Goal: Task Accomplishment & Management: Use online tool/utility

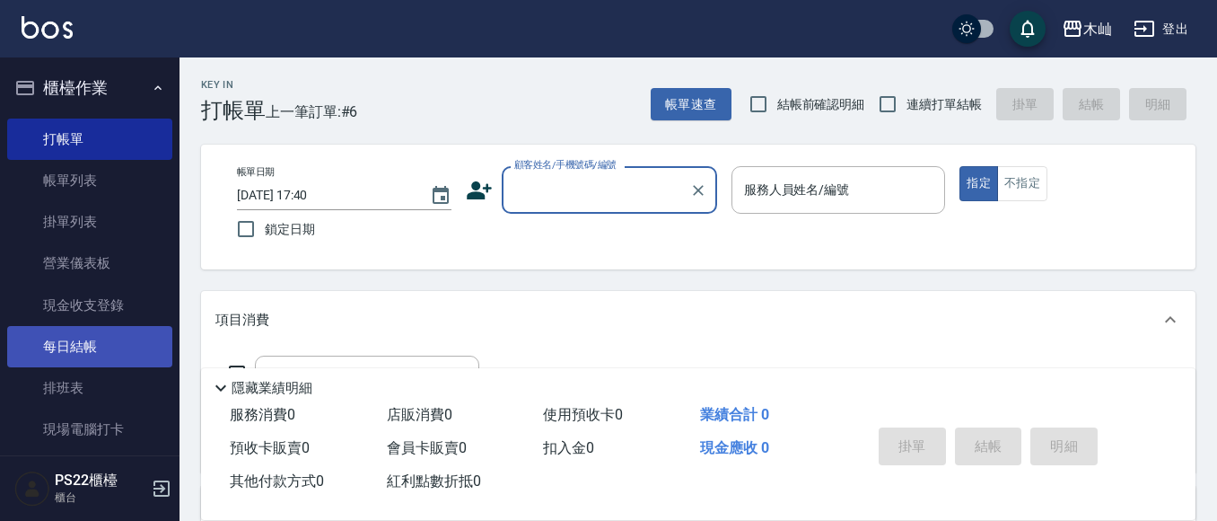
scroll to position [302, 0]
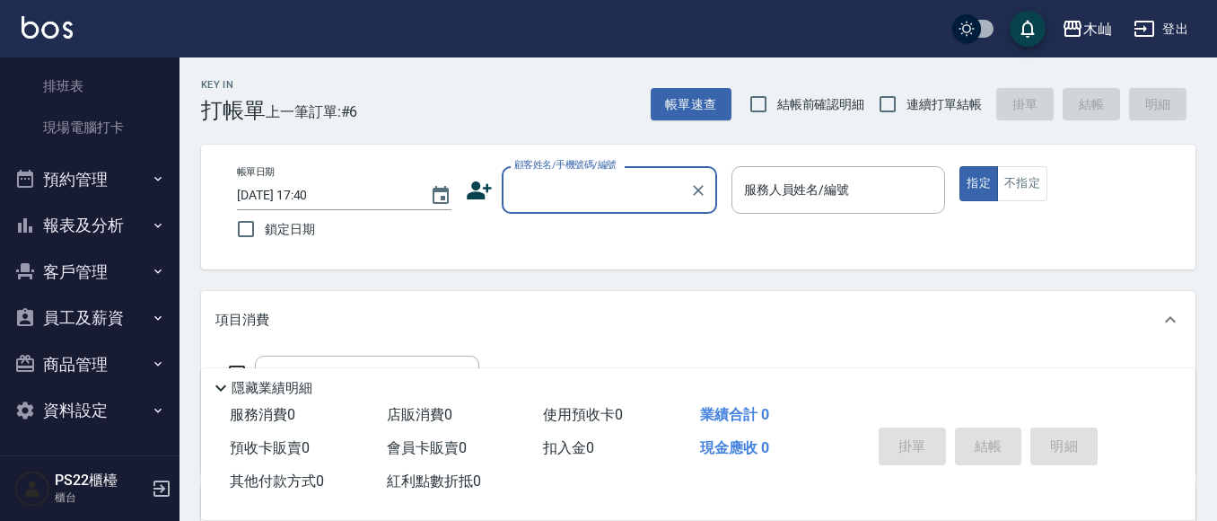
click at [97, 277] on button "客戶管理" at bounding box center [89, 272] width 165 height 47
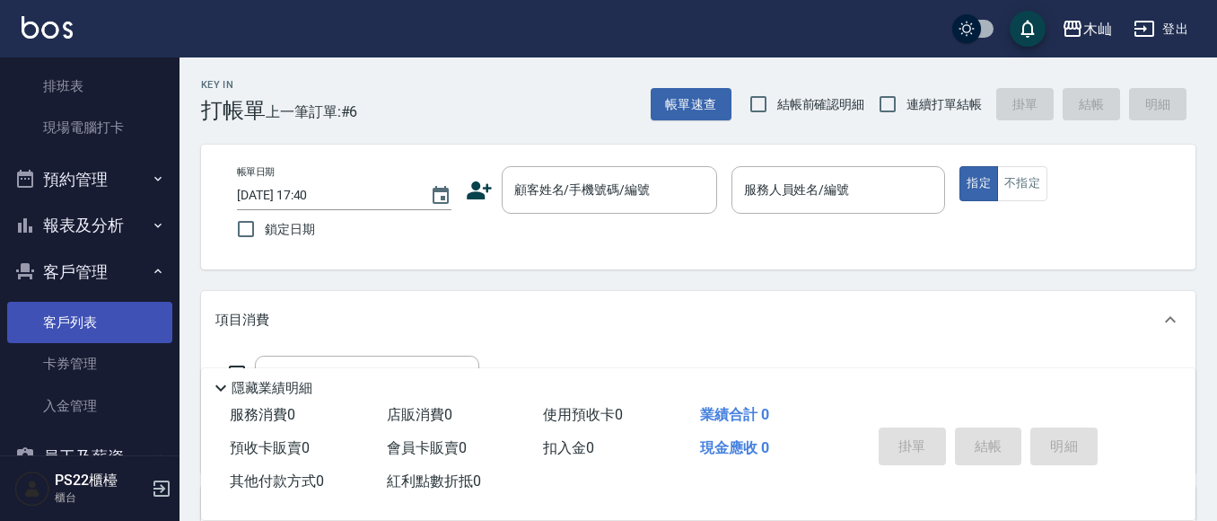
click at [106, 305] on link "客戶列表" at bounding box center [89, 322] width 165 height 41
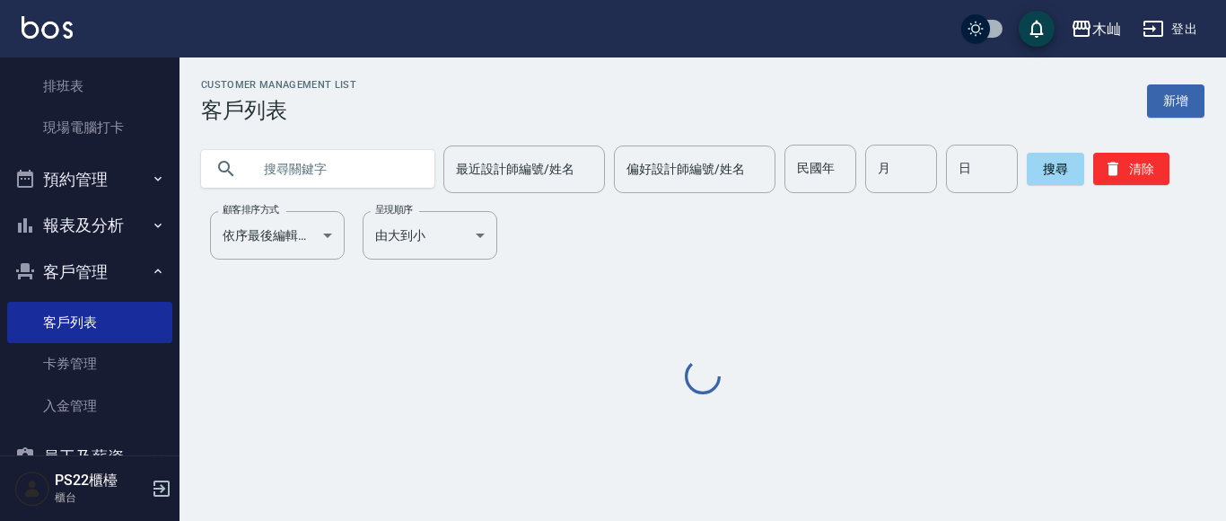
click at [345, 165] on input "text" at bounding box center [335, 169] width 169 height 48
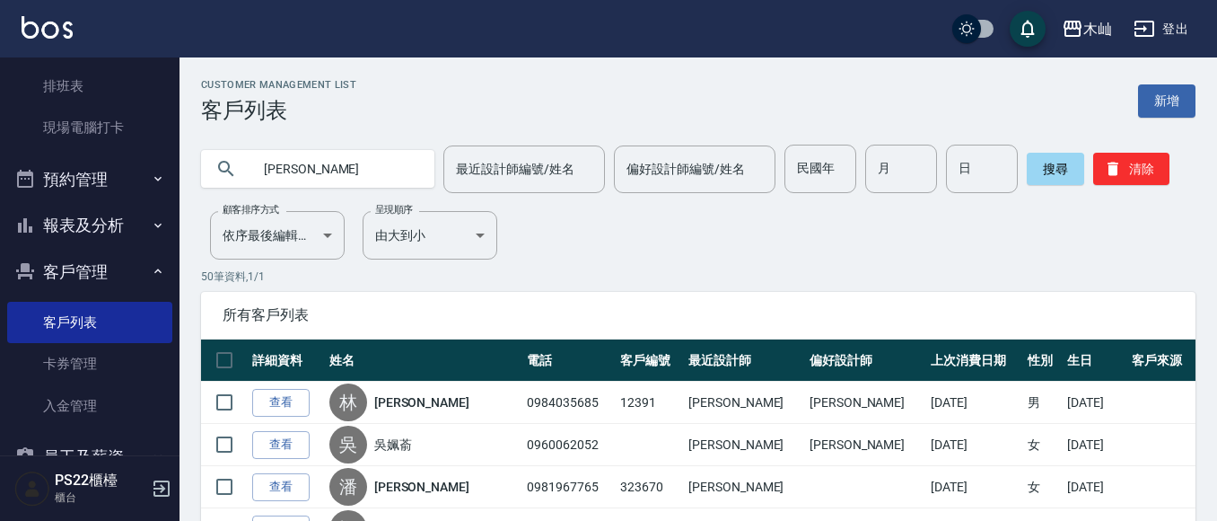
type input "[PERSON_NAME]"
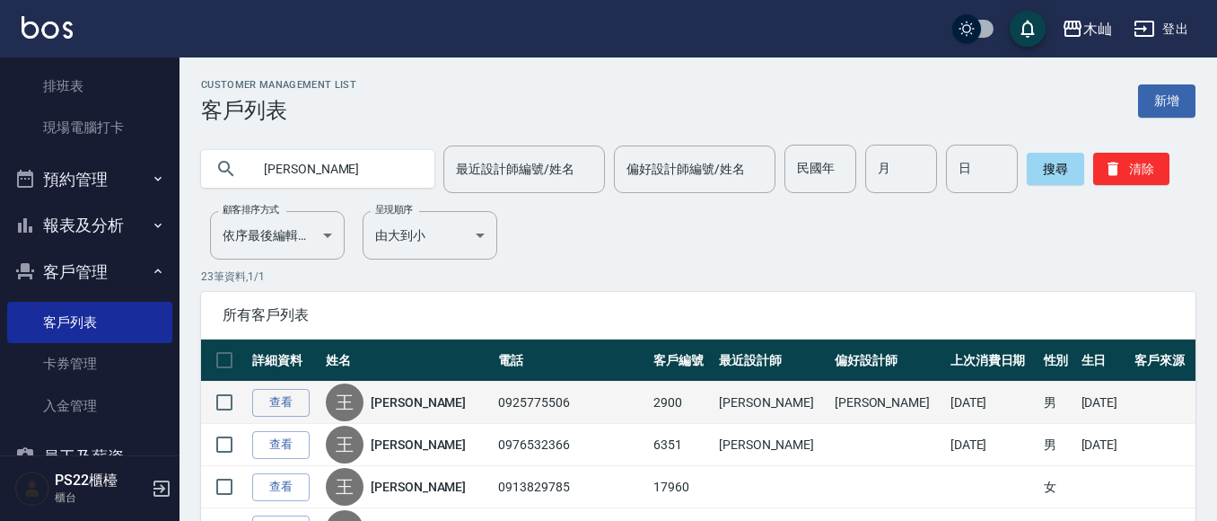
click at [522, 395] on td "0925775506" at bounding box center [571, 403] width 155 height 42
copy td "0925775506"
click at [285, 401] on link "查看" at bounding box center [280, 403] width 57 height 28
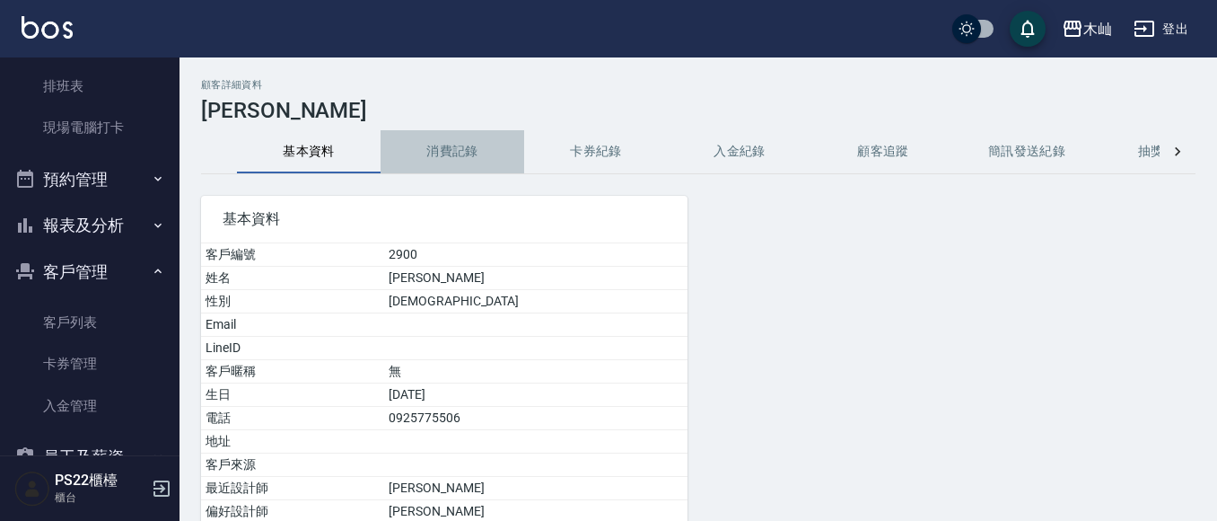
click at [466, 150] on button "消費記錄" at bounding box center [453, 151] width 144 height 43
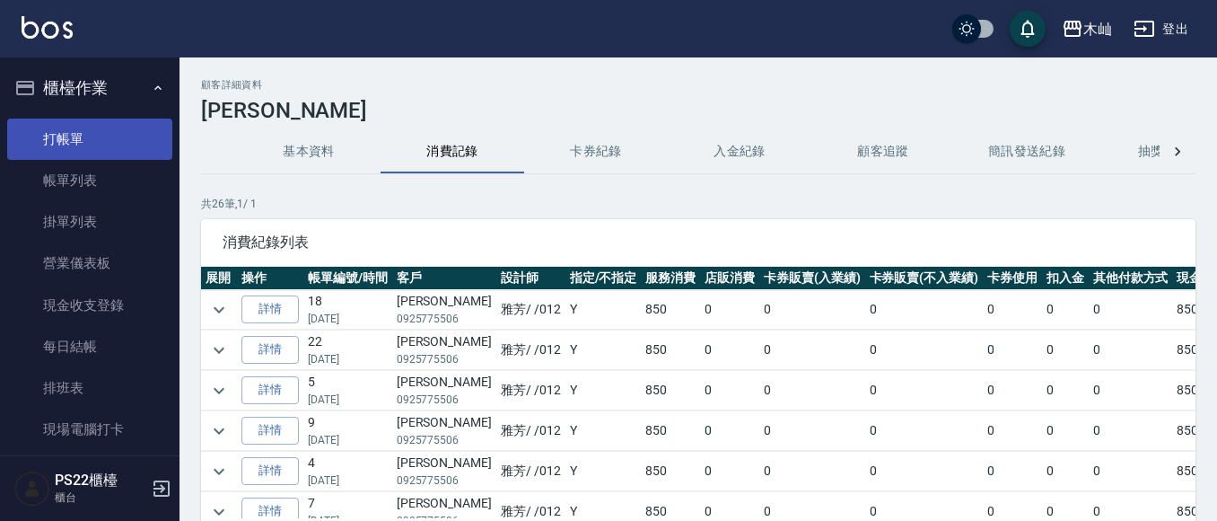
click at [80, 135] on link "打帳單" at bounding box center [89, 139] width 165 height 41
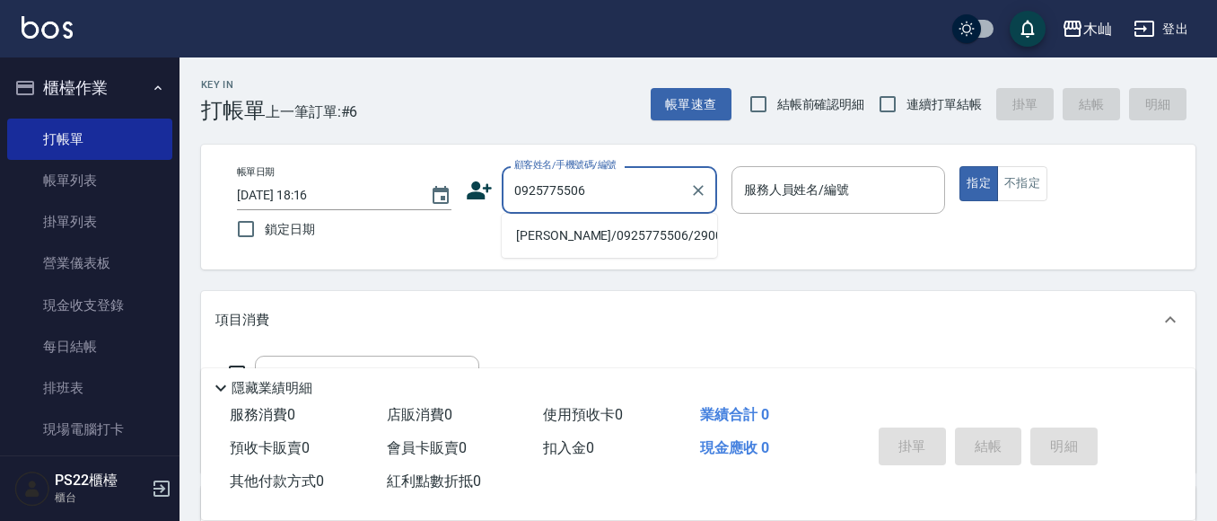
click at [573, 236] on li "[PERSON_NAME]/0925775506/2900" at bounding box center [609, 236] width 215 height 30
type input "[PERSON_NAME]/0925775506/2900"
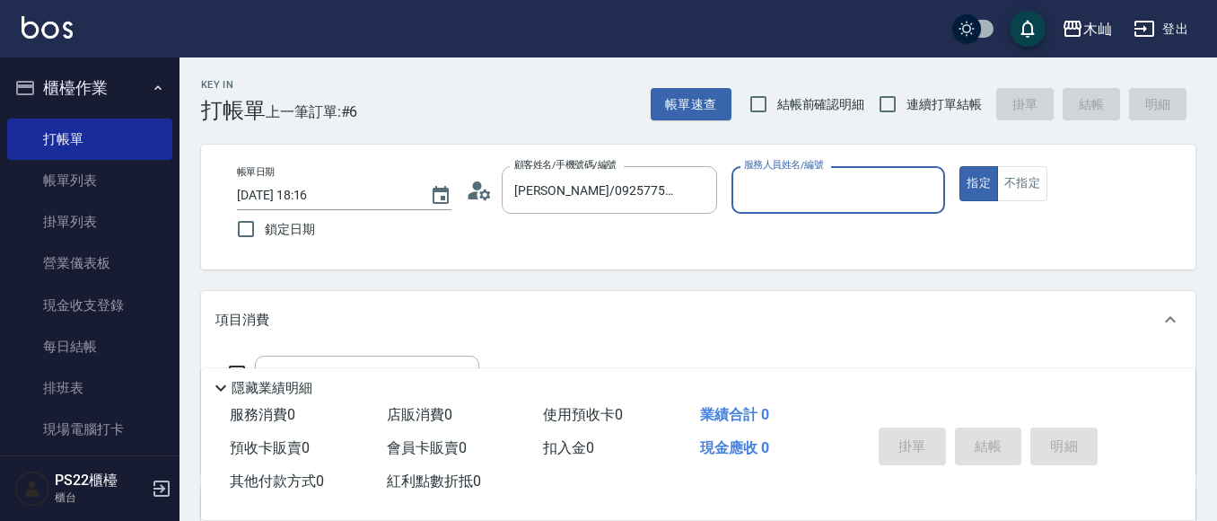
type input "雅芳-012"
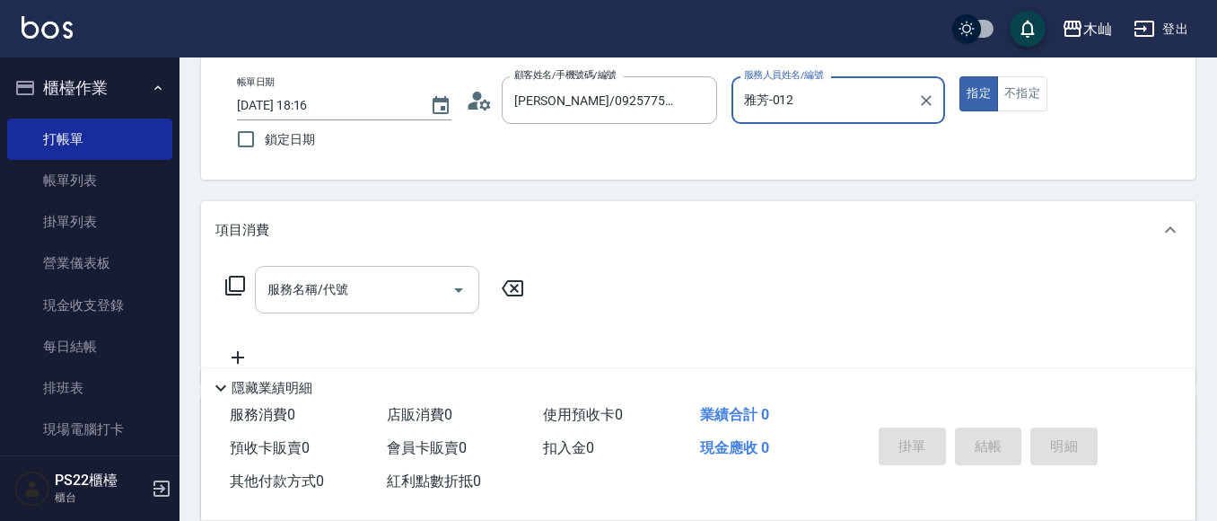
drag, startPoint x: 342, startPoint y: 281, endPoint x: 307, endPoint y: 282, distance: 35.0
click at [338, 282] on div "服務名稱/代號 服務名稱/代號" at bounding box center [367, 290] width 224 height 48
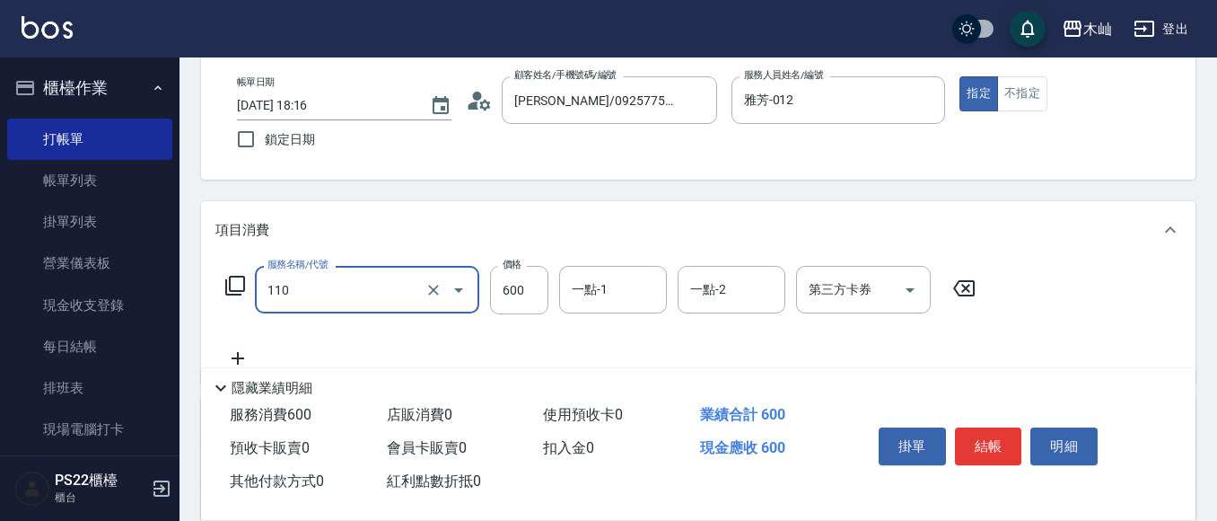
type input "精油洗+去角質(抗油)(110)"
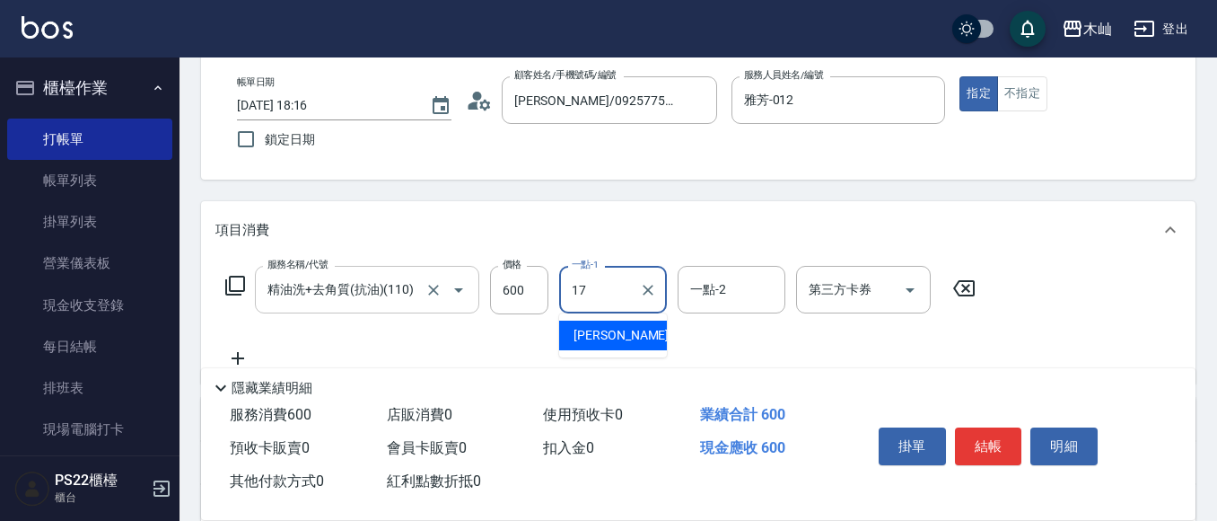
type input "[PERSON_NAME]-17"
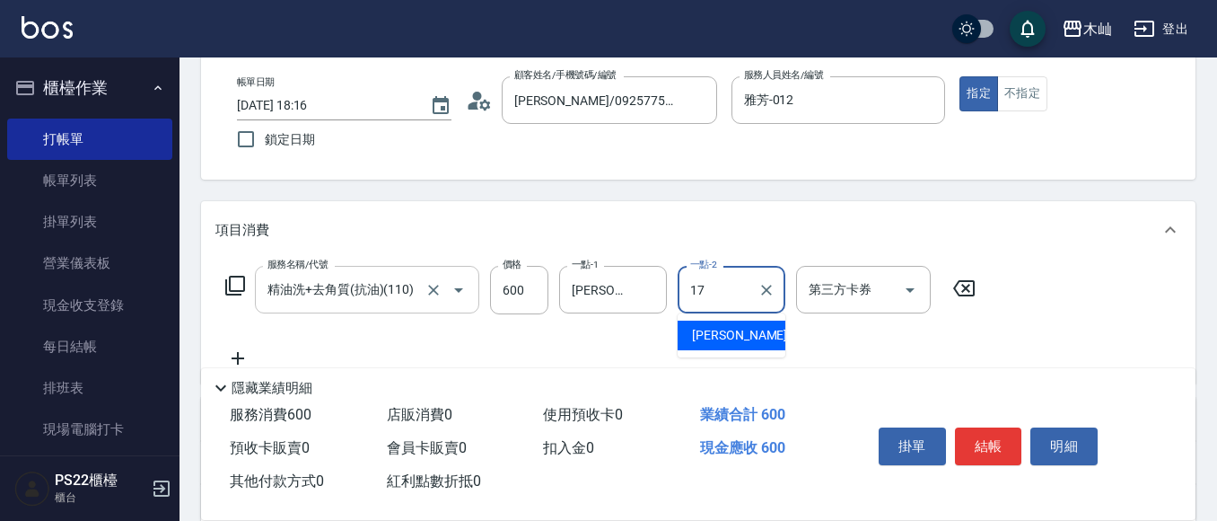
type input "[PERSON_NAME]-17"
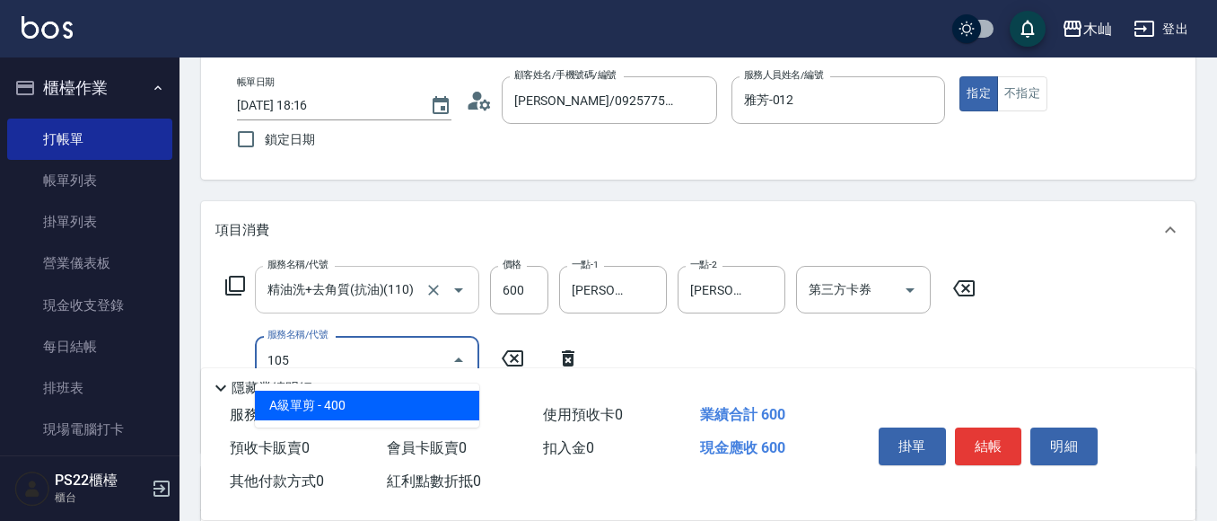
type input "A級單剪(105)"
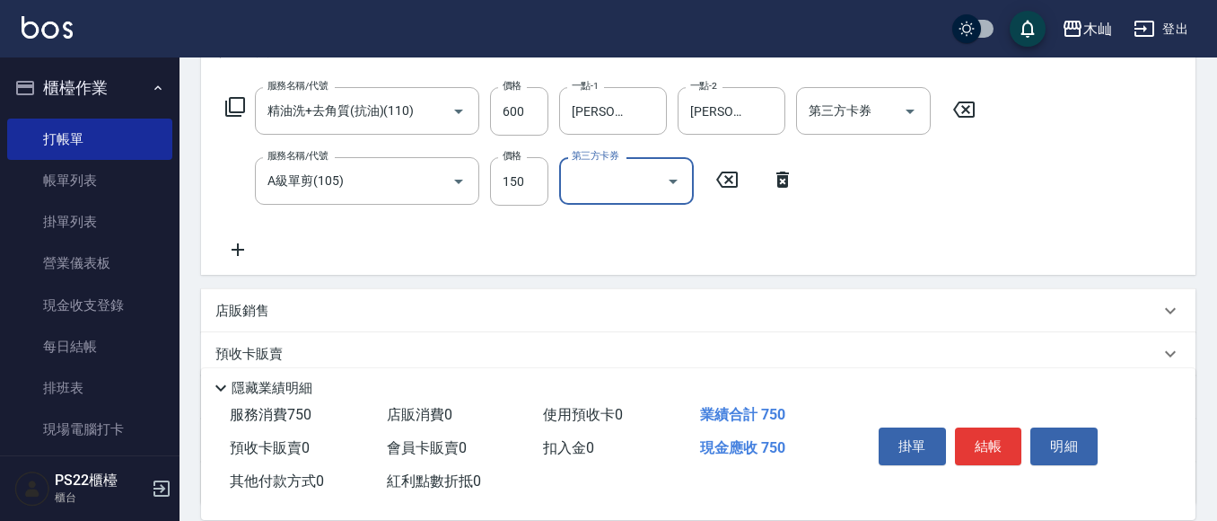
scroll to position [269, 0]
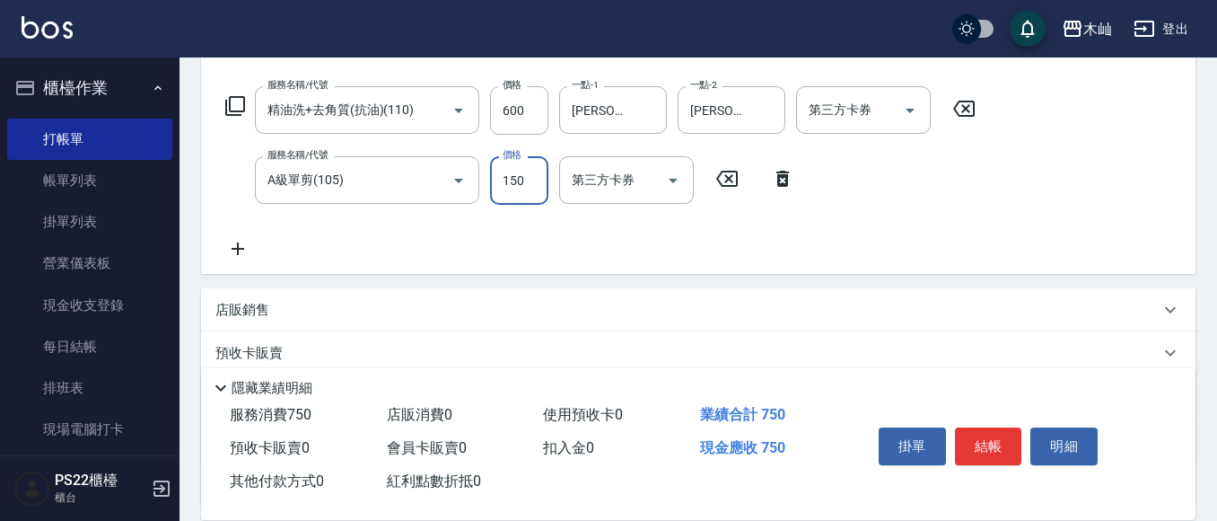
click at [522, 175] on input "150" at bounding box center [519, 180] width 58 height 48
type input "250"
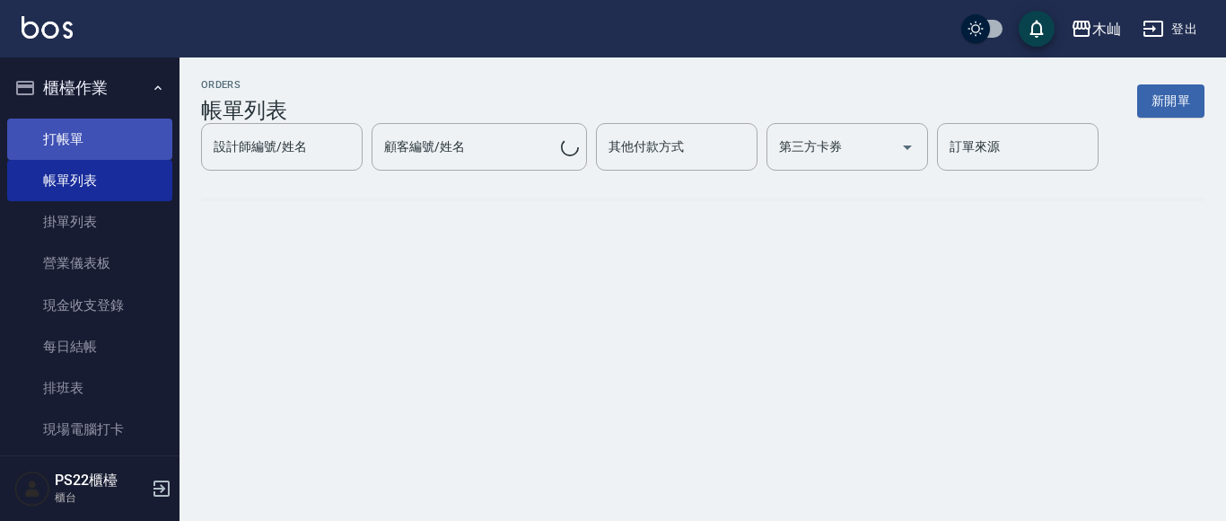
click at [120, 146] on link "打帳單" at bounding box center [89, 139] width 165 height 41
